Goal: Navigation & Orientation: Go to known website

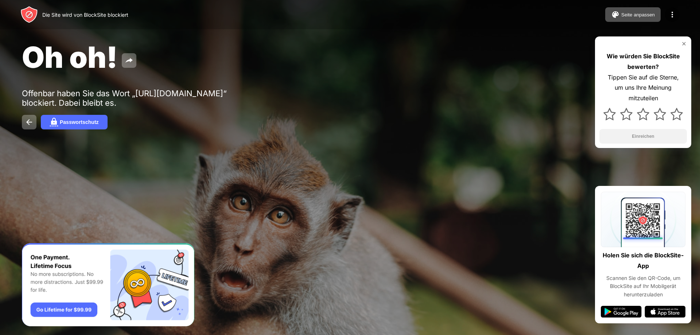
drag, startPoint x: 223, startPoint y: 192, endPoint x: 231, endPoint y: 192, distance: 8.8
drag, startPoint x: 318, startPoint y: 252, endPoint x: 326, endPoint y: 255, distance: 8.5
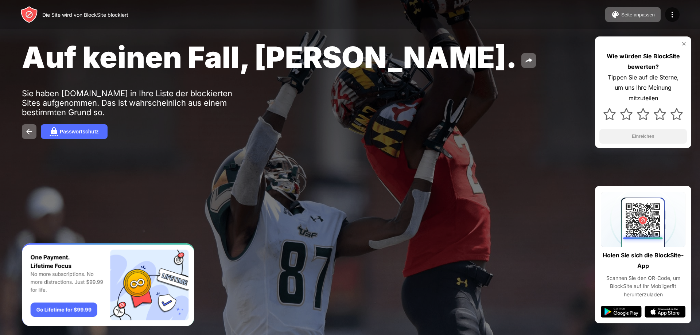
drag, startPoint x: 243, startPoint y: 232, endPoint x: 265, endPoint y: 236, distance: 22.9
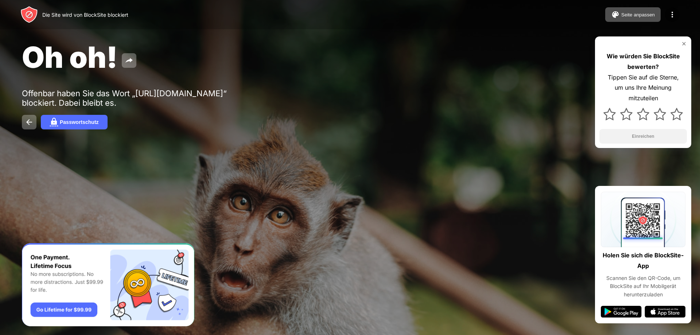
drag, startPoint x: 83, startPoint y: 13, endPoint x: 98, endPoint y: 17, distance: 16.1
click at [98, 17] on font "Die Site wird von BlockSite blockiert" at bounding box center [85, 15] width 86 height 6
click at [107, 16] on font "Die Site wird von BlockSite blockiert" at bounding box center [85, 15] width 86 height 6
click at [107, 13] on font "Die Site wird von BlockSite blockiert" at bounding box center [85, 15] width 86 height 6
